Goal: Task Accomplishment & Management: Manage account settings

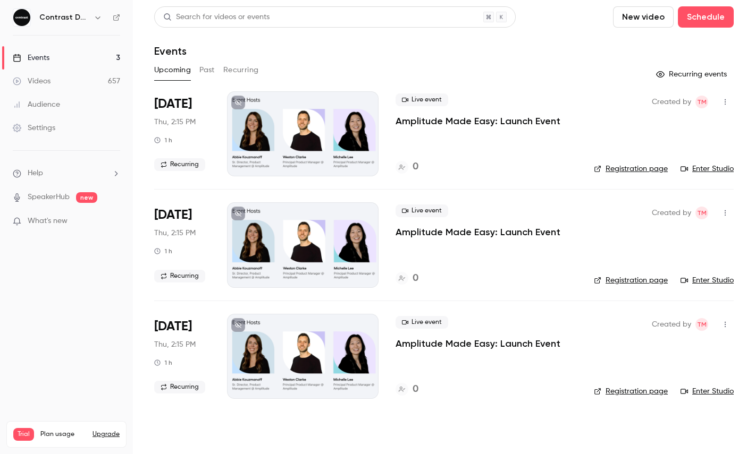
click at [207, 69] on button "Past" at bounding box center [206, 70] width 15 height 17
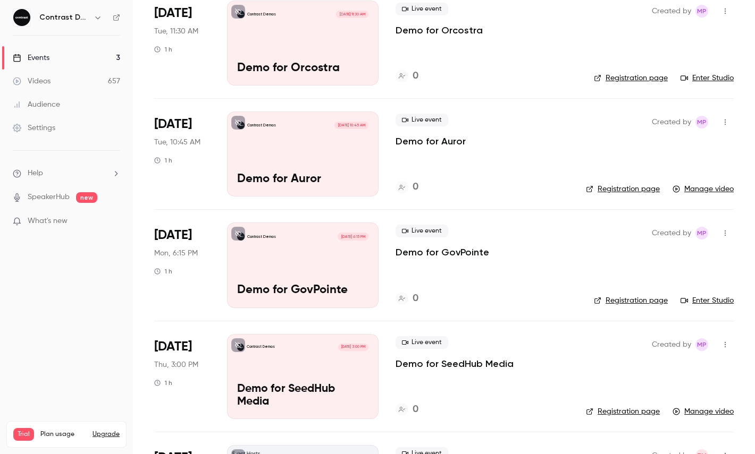
scroll to position [698, 0]
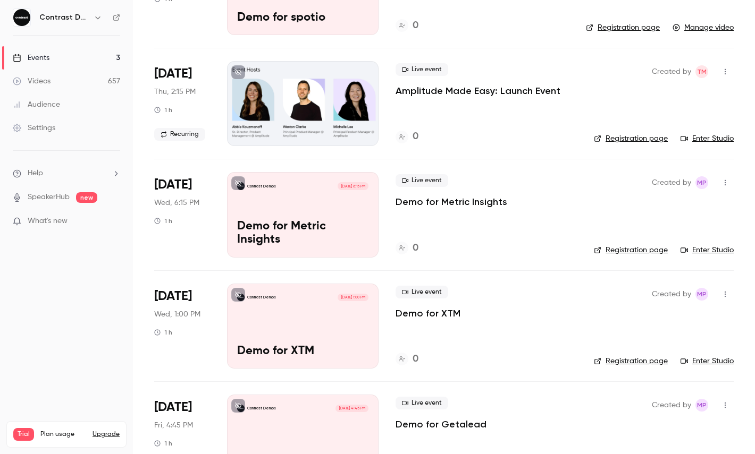
click at [285, 216] on div "Contrast Demos [DATE] 6:15 PM Demo for Metric Insights" at bounding box center [302, 214] width 151 height 85
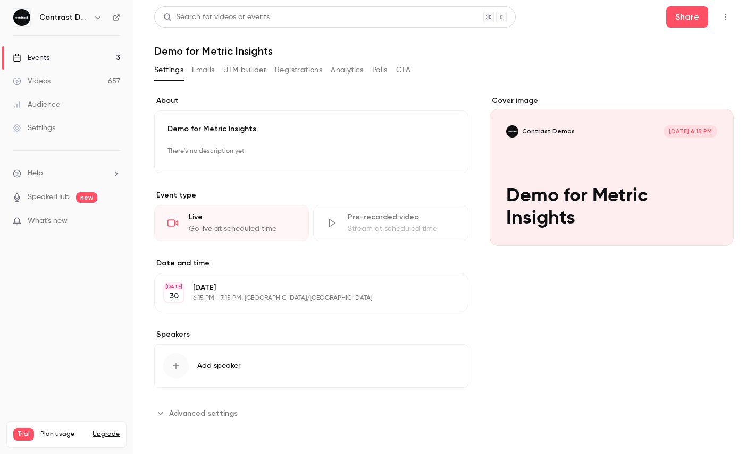
click at [294, 281] on div "[DATE] [DATE] 6:15 PM - 7:15 PM, [GEOGRAPHIC_DATA]/[GEOGRAPHIC_DATA] Edit" at bounding box center [311, 292] width 314 height 39
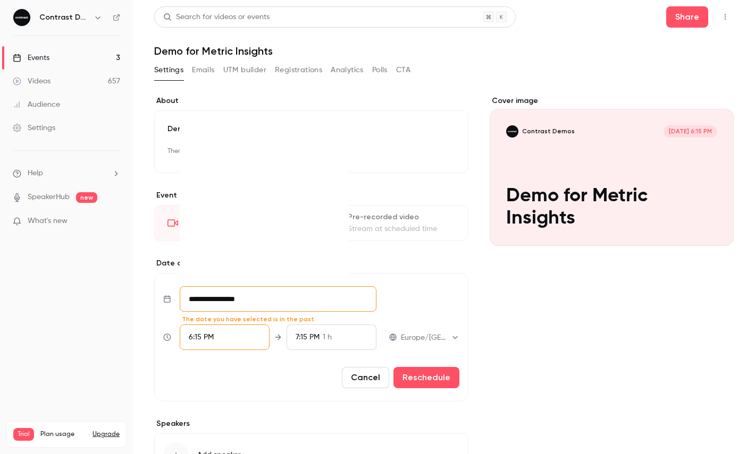
click at [240, 297] on input "**********" at bounding box center [278, 299] width 197 height 26
click at [246, 200] on div "12" at bounding box center [245, 196] width 16 height 16
type input "**********"
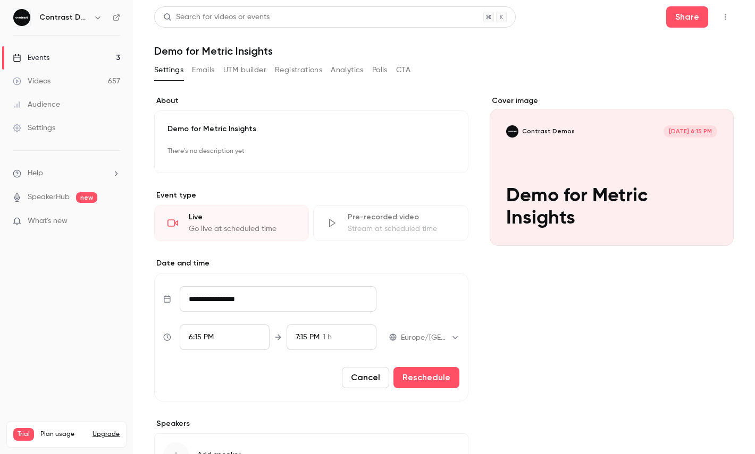
click at [237, 334] on div "6:15 PM" at bounding box center [225, 338] width 90 height 26
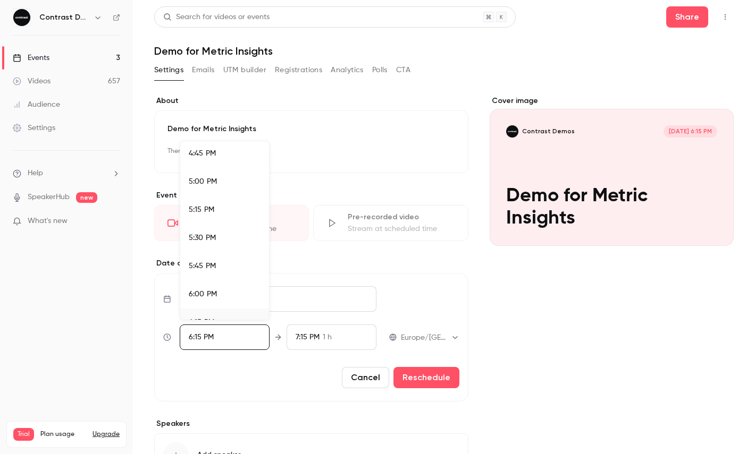
scroll to position [1888, 0]
click at [243, 183] on div "5:00 PM" at bounding box center [225, 183] width 72 height 11
click at [432, 370] on div at bounding box center [377, 227] width 755 height 454
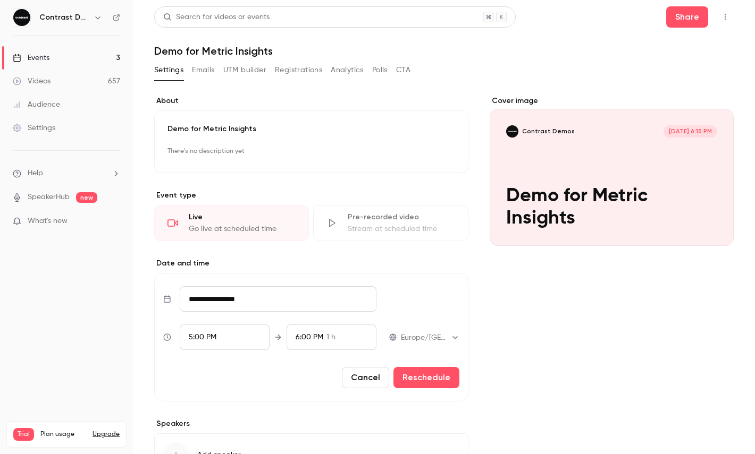
scroll to position [1906, 0]
click at [428, 376] on button "Reschedule" at bounding box center [426, 377] width 66 height 21
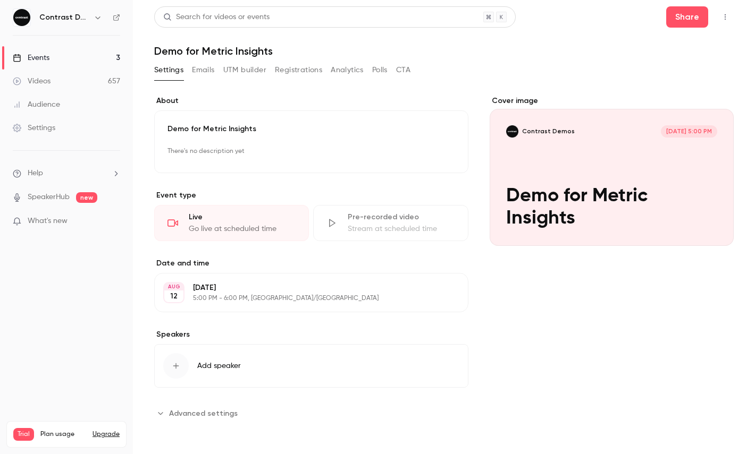
click at [720, 19] on button "button" at bounding box center [724, 17] width 17 height 17
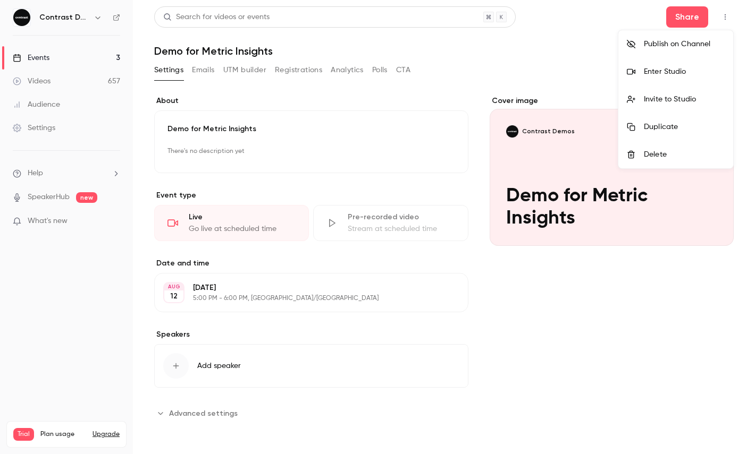
click at [671, 69] on div "Enter Studio" at bounding box center [684, 71] width 81 height 11
